Goal: Task Accomplishment & Management: Manage account settings

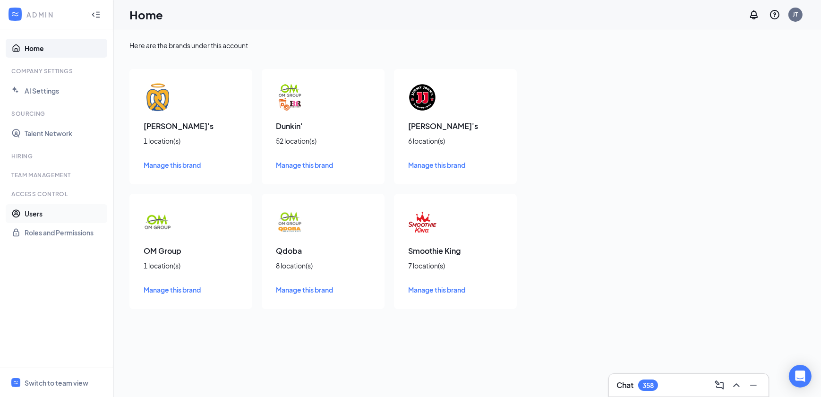
click at [33, 216] on link "Users" at bounding box center [65, 213] width 81 height 19
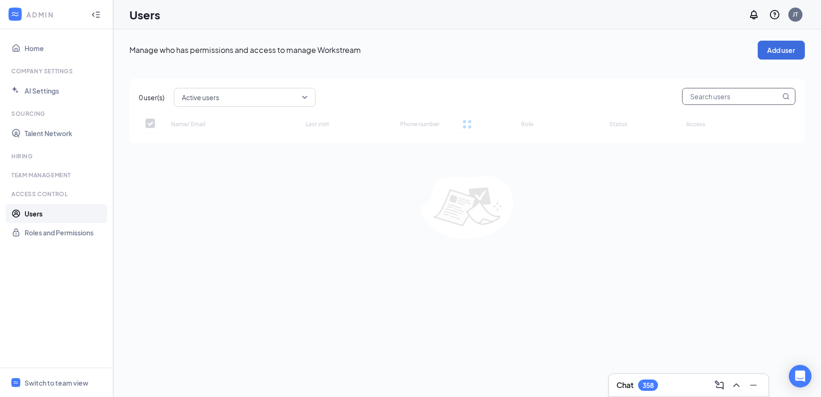
checkbox input "false"
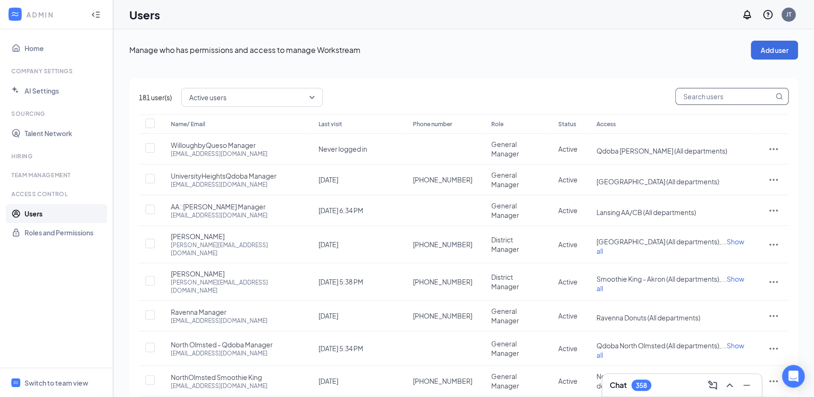
click at [755, 93] on input "text" at bounding box center [725, 96] width 98 height 16
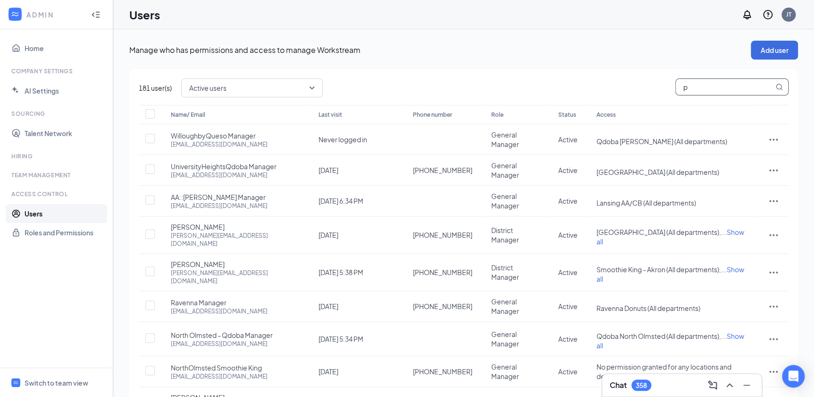
type input "pa"
checkbox input "true"
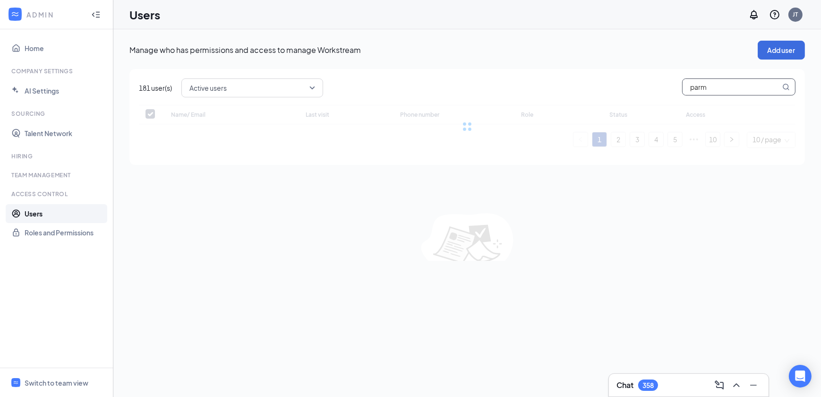
type input "parma"
checkbox input "false"
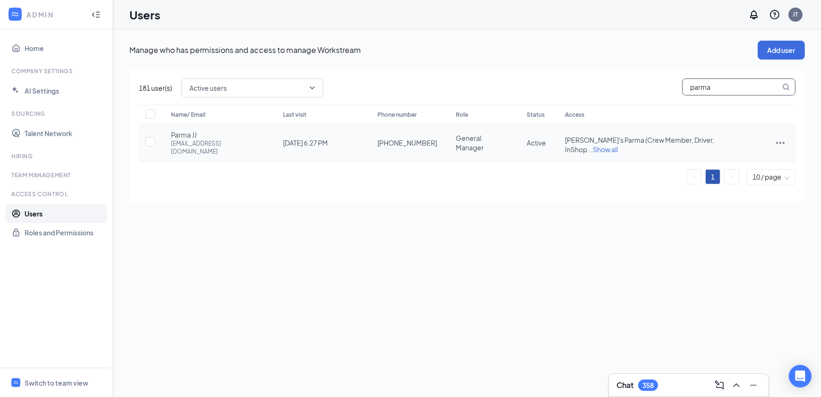
type input "parma"
click at [784, 137] on icon "ActionsIcon" at bounding box center [779, 142] width 11 height 11
click at [743, 159] on span "Edit user" at bounding box center [733, 158] width 27 height 8
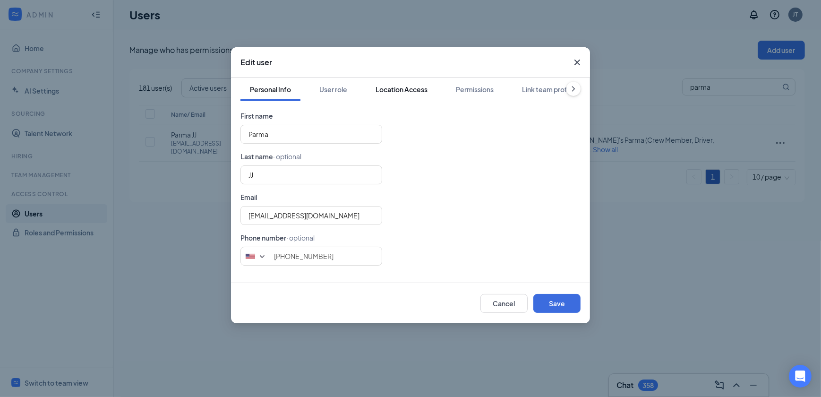
click at [401, 87] on div "Location Access" at bounding box center [401, 89] width 52 height 9
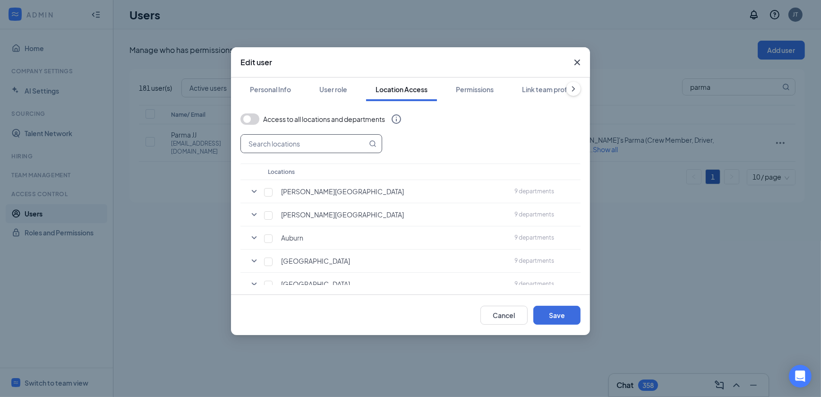
click at [288, 139] on input "text" at bounding box center [304, 144] width 126 height 18
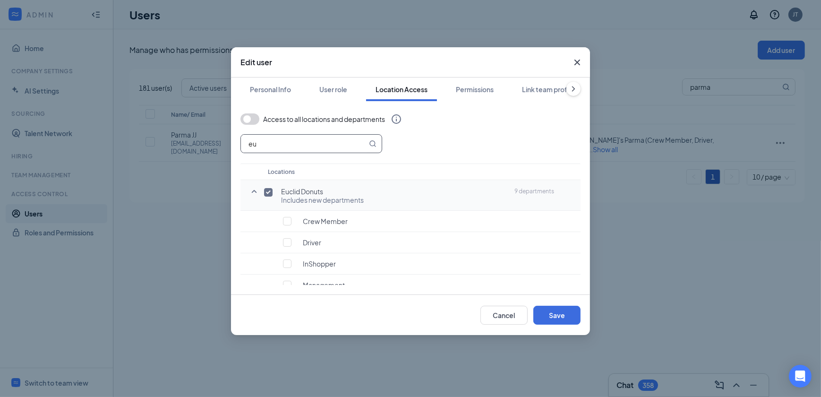
type input "eu"
click at [271, 193] on input "checkbox" at bounding box center [268, 192] width 8 height 8
checkbox input "false"
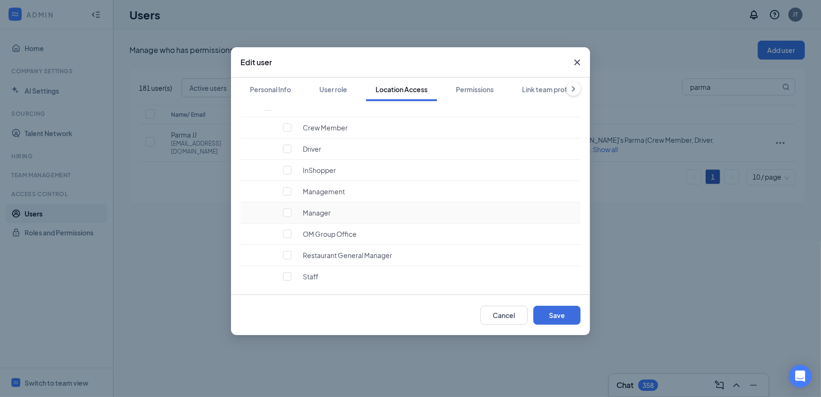
scroll to position [214, 0]
click at [264, 191] on input "checkbox" at bounding box center [268, 192] width 8 height 8
checkbox input "true"
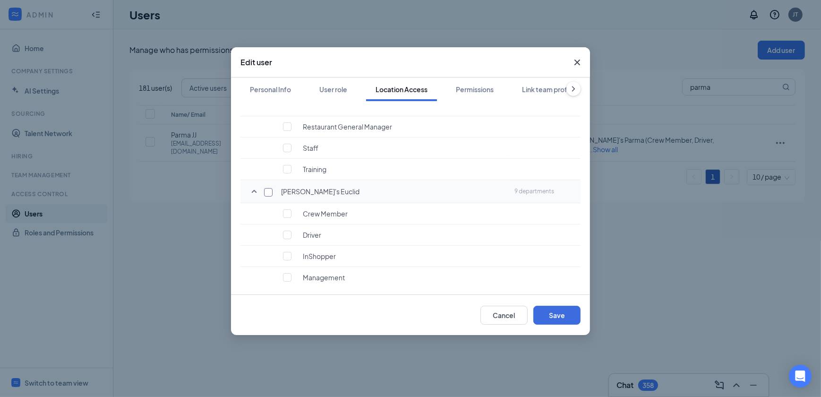
checkbox input "true"
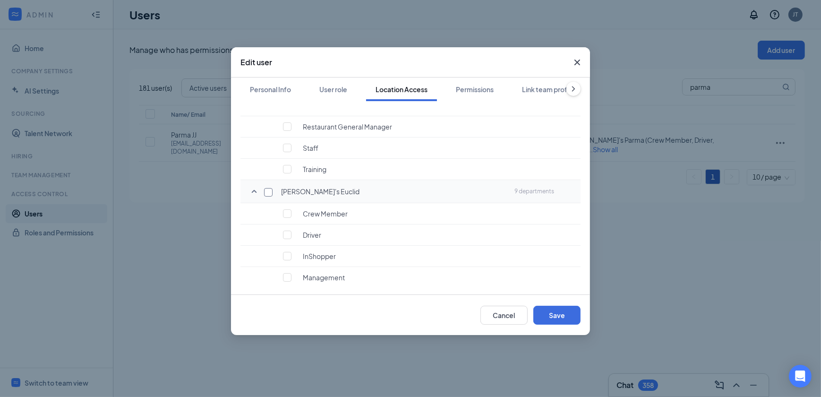
checkbox input "true"
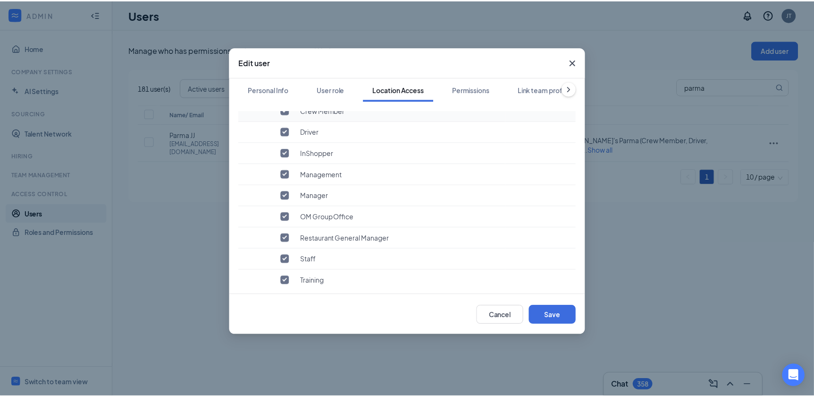
scroll to position [330, 0]
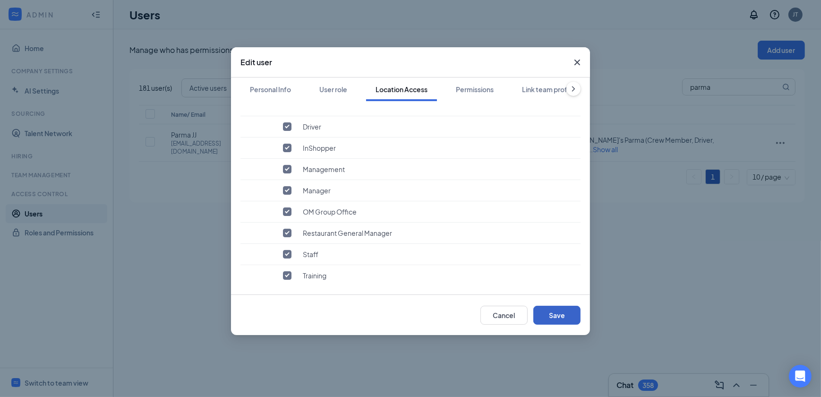
click at [553, 311] on button "Save" at bounding box center [556, 314] width 47 height 19
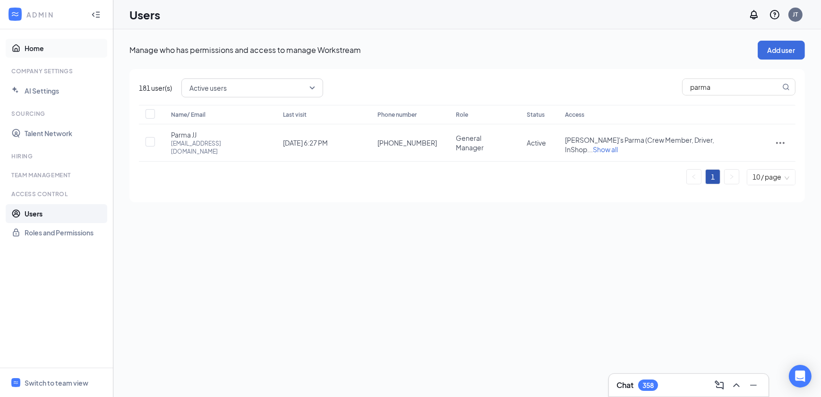
click at [42, 50] on link "Home" at bounding box center [65, 48] width 81 height 19
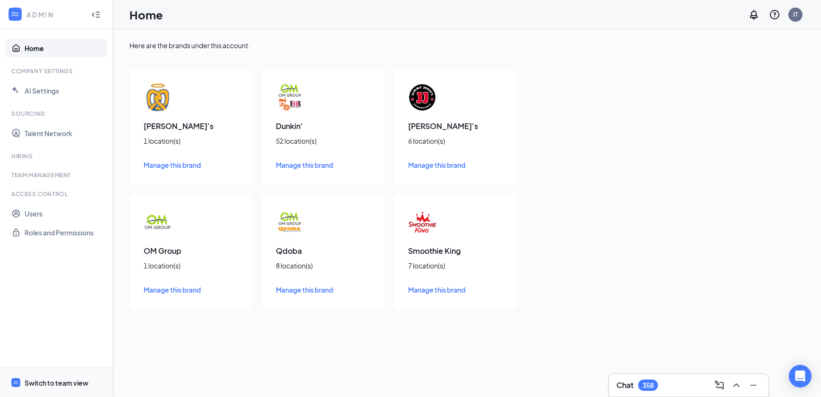
click at [62, 386] on div "Switch to team view" at bounding box center [57, 382] width 64 height 9
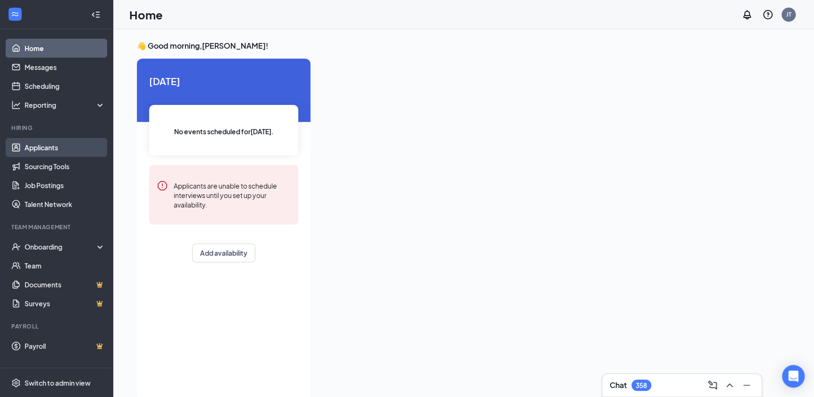
click at [25, 147] on link "Applicants" at bounding box center [65, 147] width 81 height 19
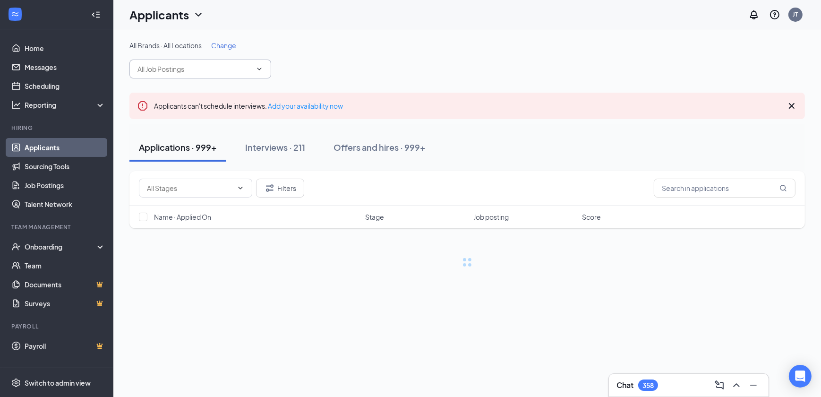
click at [244, 76] on span at bounding box center [200, 68] width 142 height 19
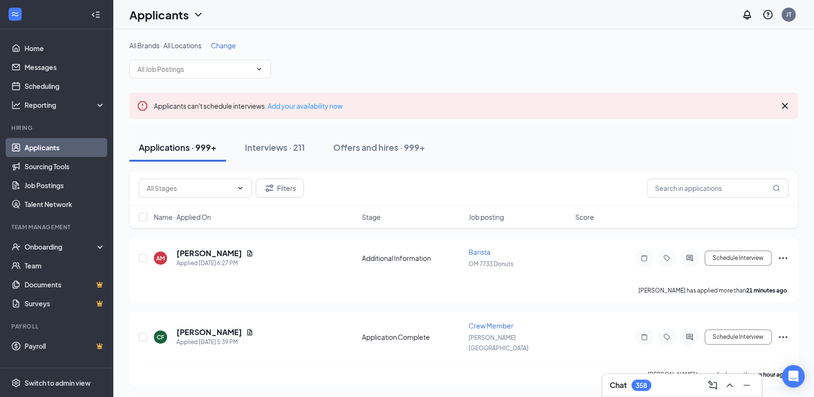
click at [220, 47] on span "Change" at bounding box center [223, 45] width 25 height 8
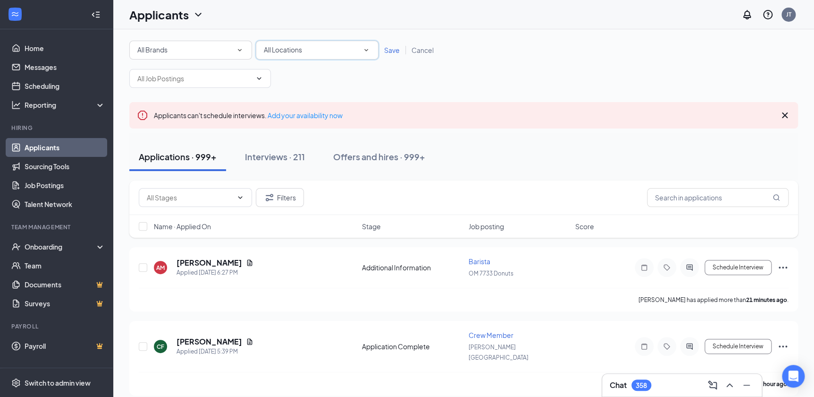
click at [324, 47] on div "All Locations" at bounding box center [317, 49] width 107 height 11
click at [0, 0] on input at bounding box center [0, 0] width 0 height 0
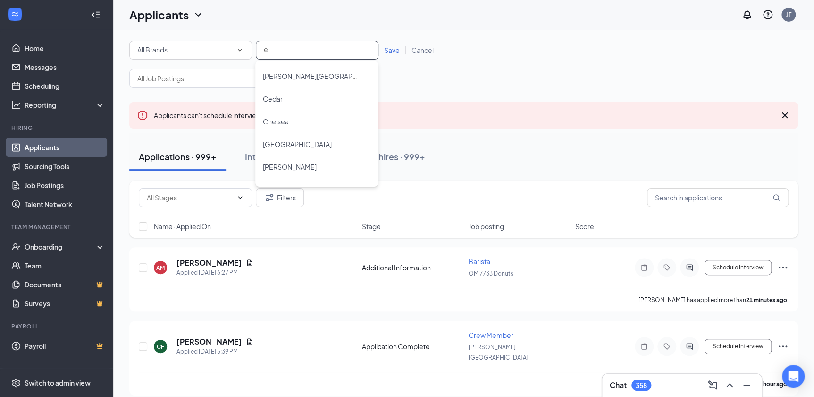
type input "eu"
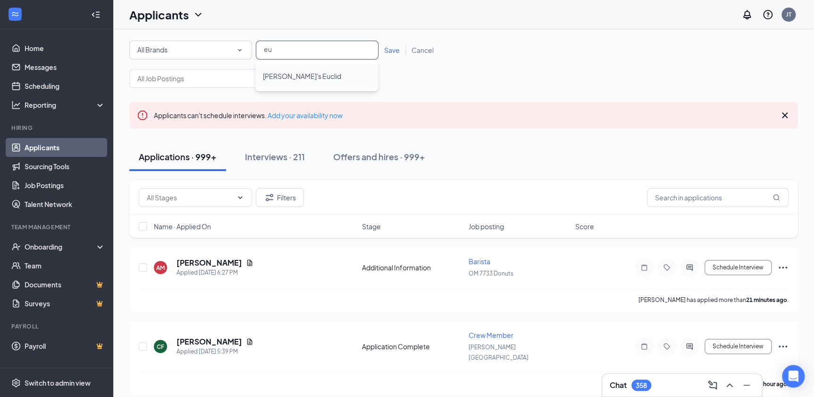
click at [305, 79] on span "[PERSON_NAME]'s Euclid" at bounding box center [302, 76] width 78 height 8
click at [393, 48] on span "Save" at bounding box center [392, 50] width 16 height 8
